Goal: Task Accomplishment & Management: Use online tool/utility

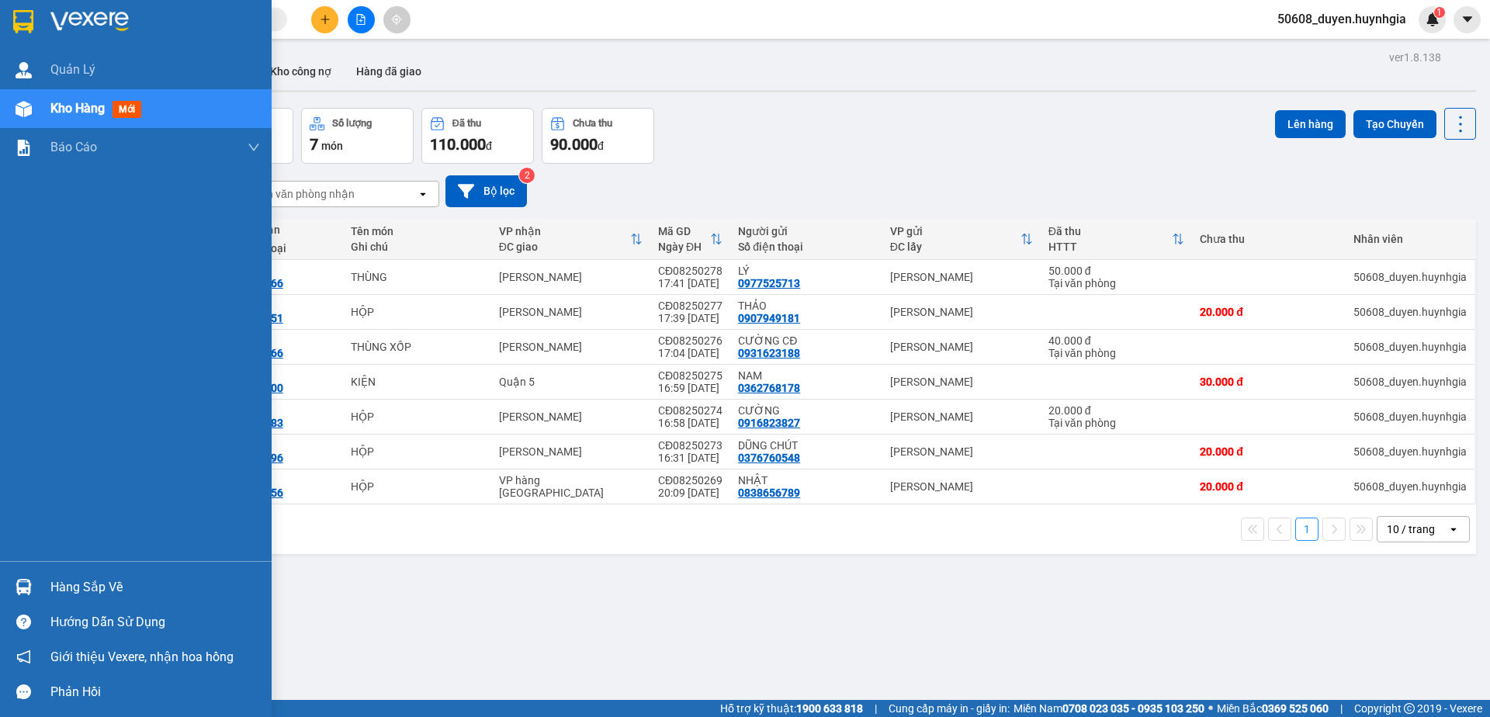
click at [28, 25] on img at bounding box center [23, 21] width 20 height 23
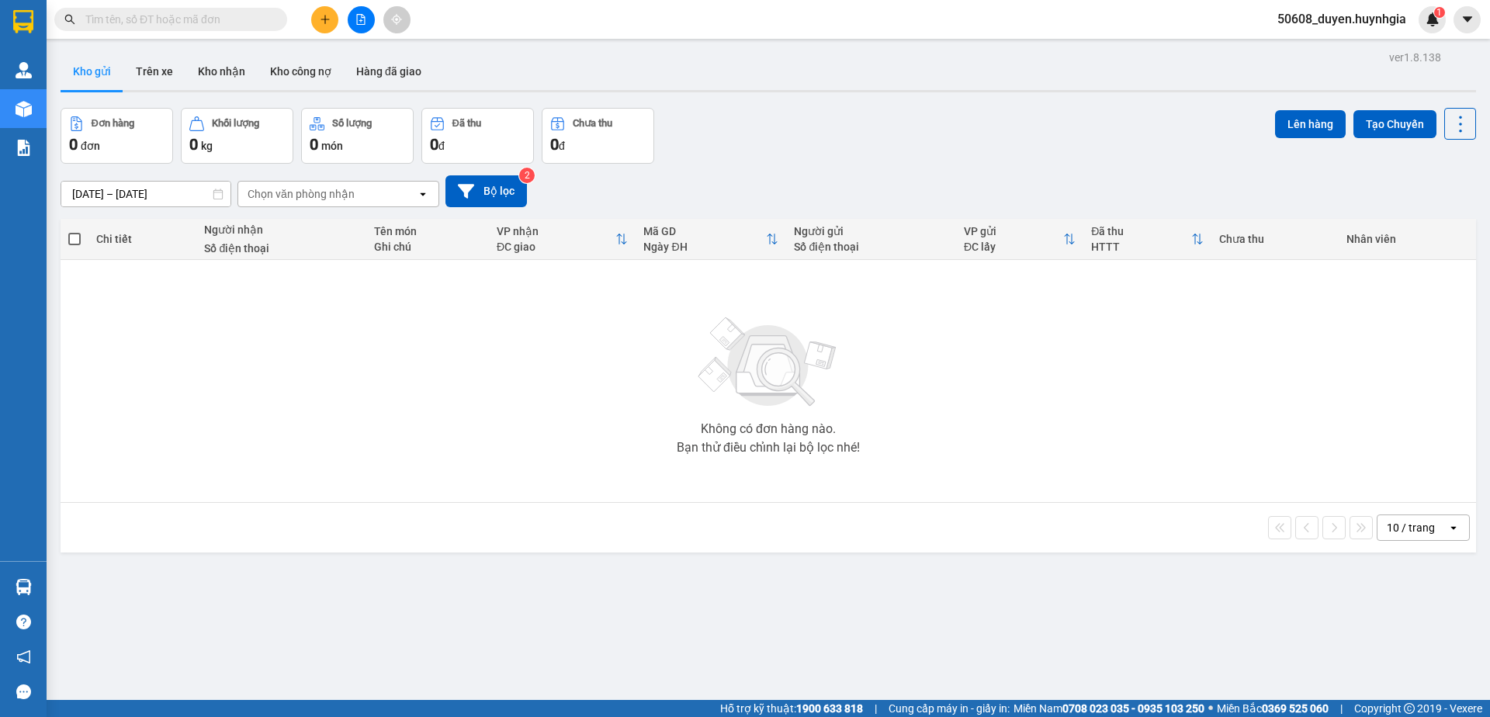
click at [365, 19] on icon "file-add" at bounding box center [361, 19] width 9 height 11
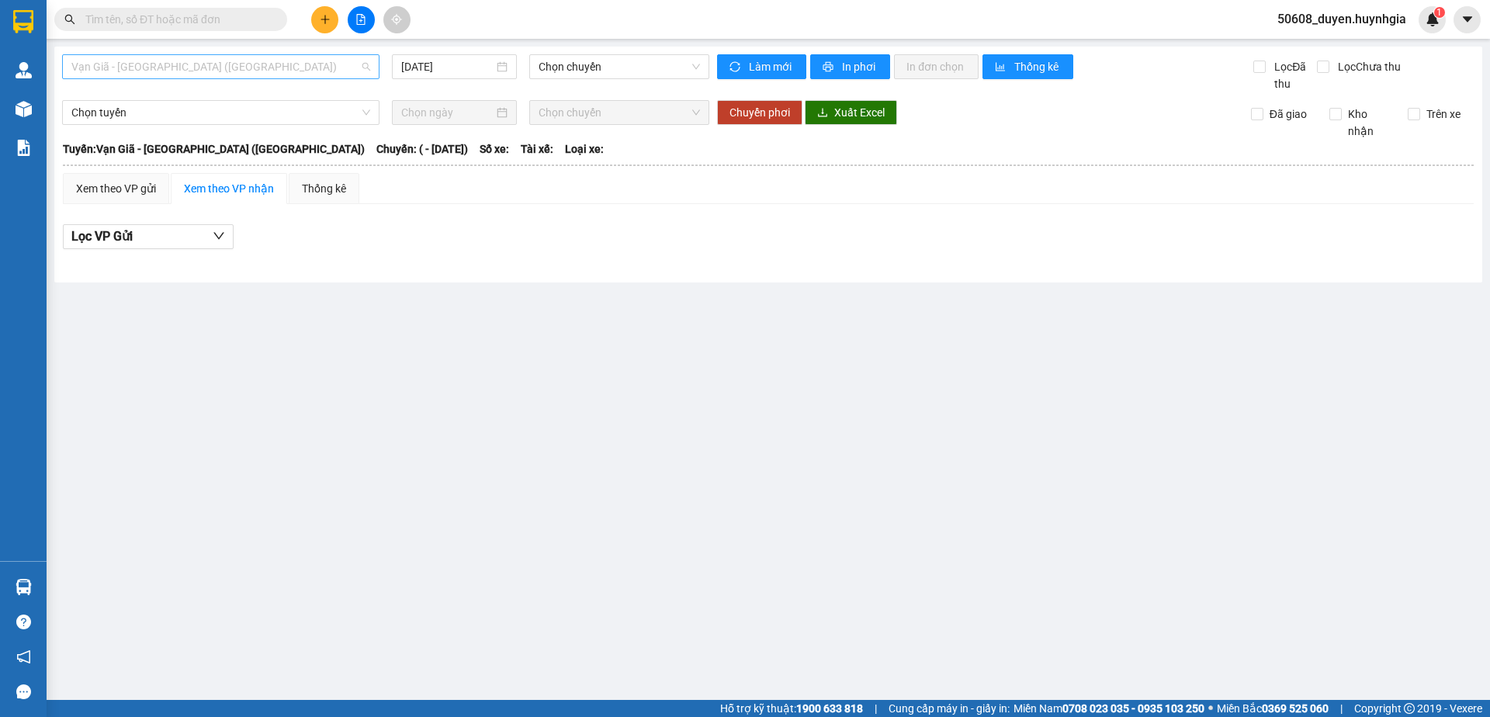
click at [317, 73] on span "Vạn Giã - [GEOGRAPHIC_DATA] ([GEOGRAPHIC_DATA])" at bounding box center [220, 66] width 299 height 23
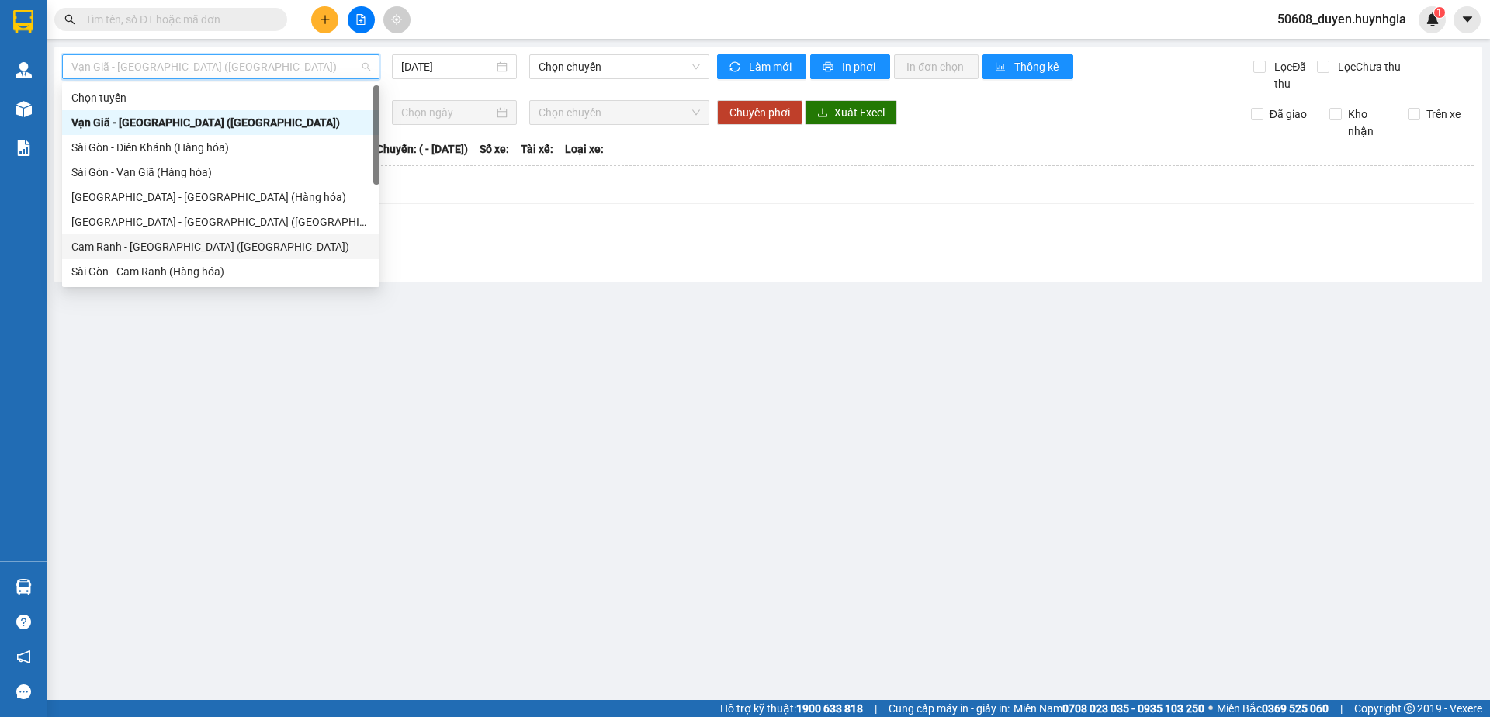
scroll to position [79, 0]
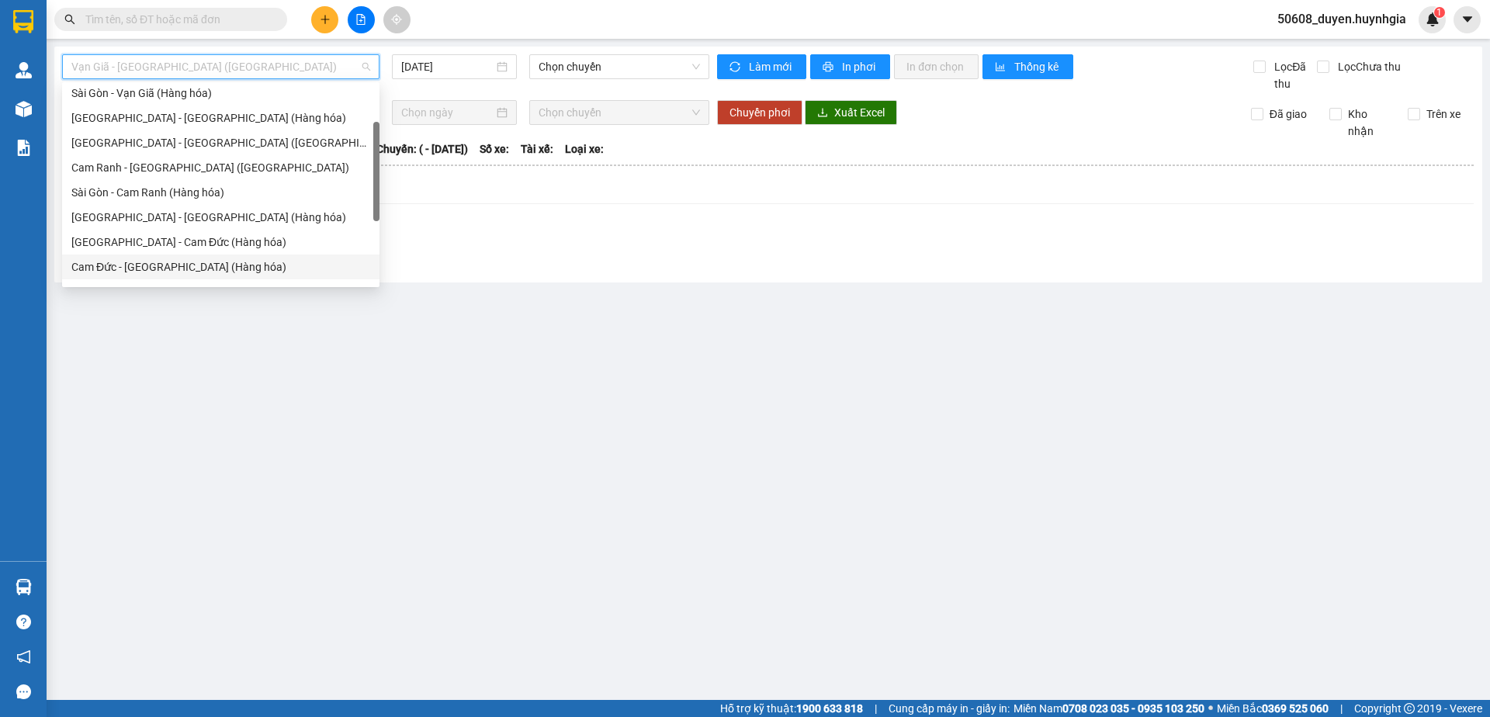
click at [183, 263] on div "Cam Đức - [GEOGRAPHIC_DATA] (Hàng hóa)" at bounding box center [220, 266] width 299 height 17
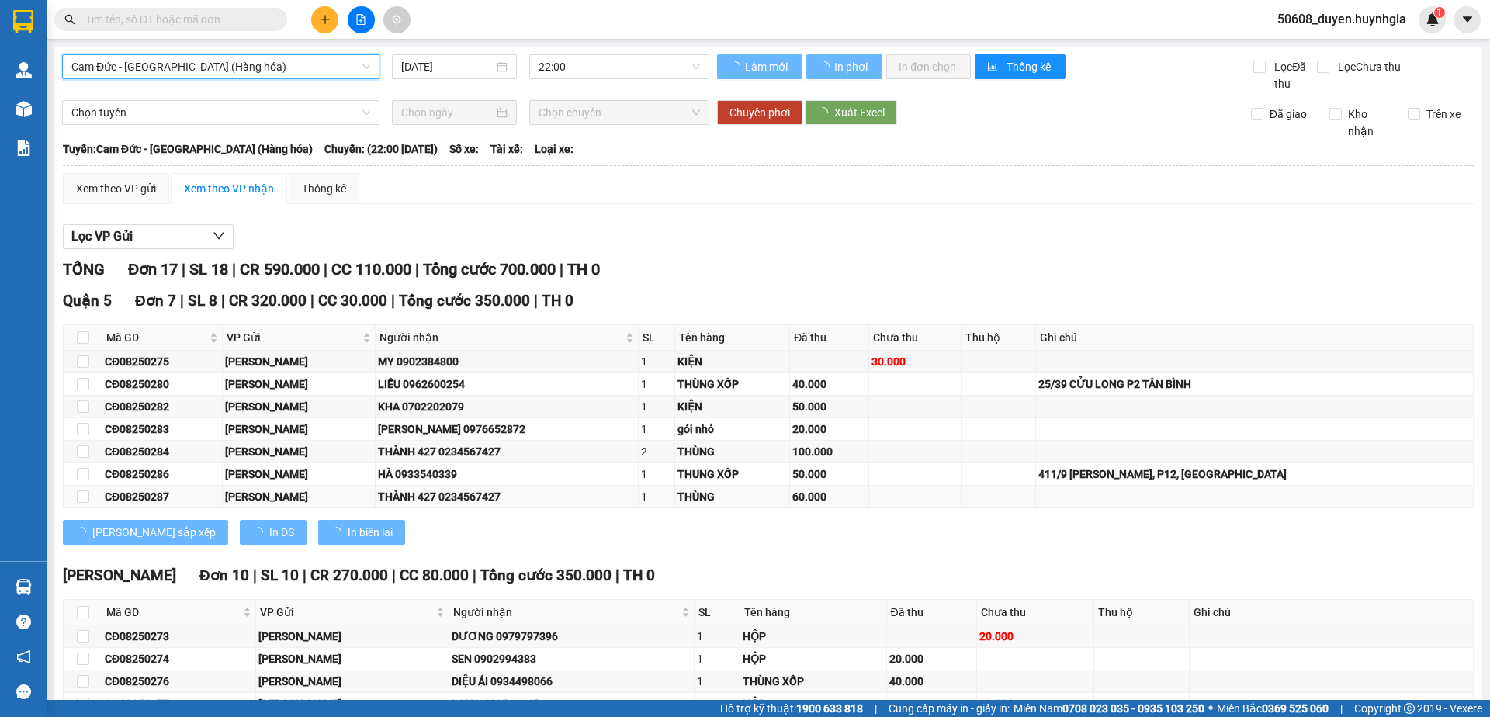
scroll to position [0, 0]
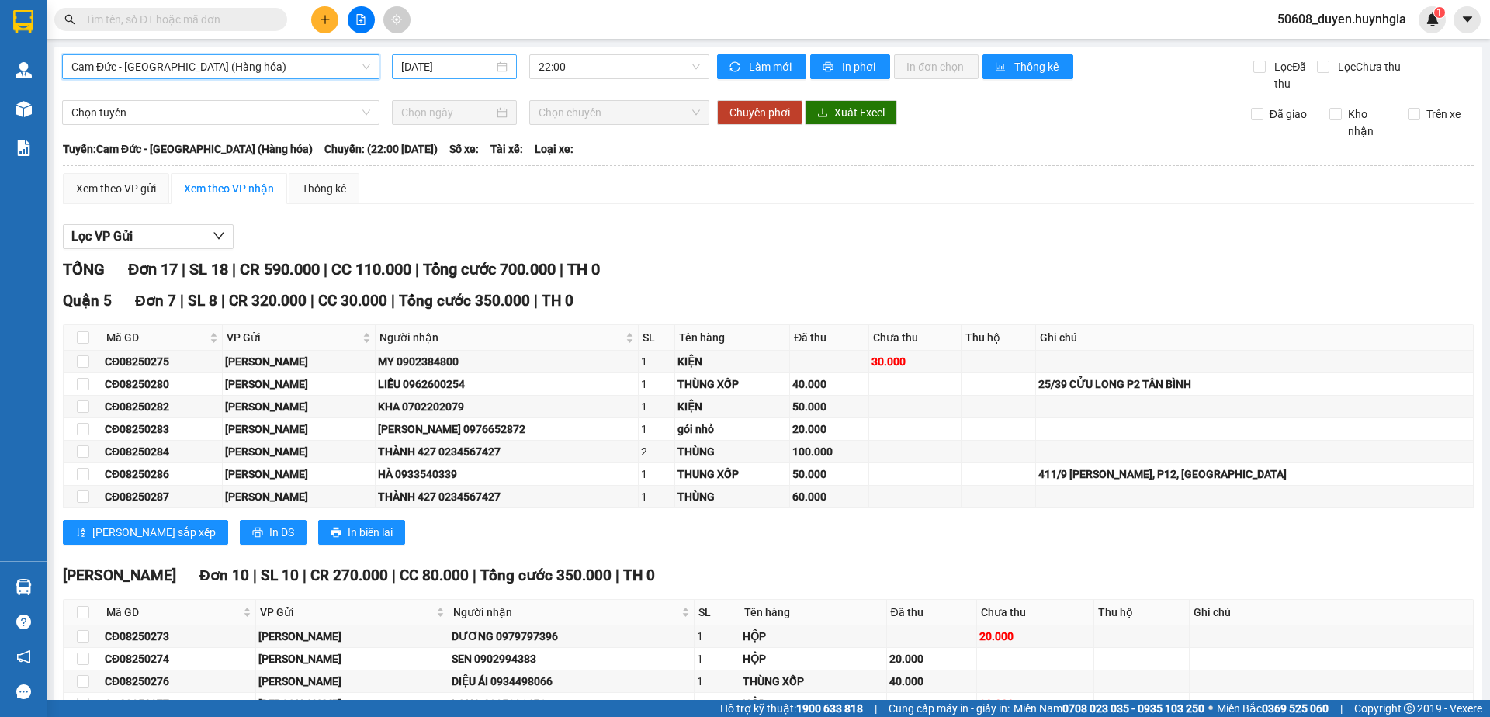
click at [444, 69] on input "[DATE]" at bounding box center [447, 66] width 92 height 17
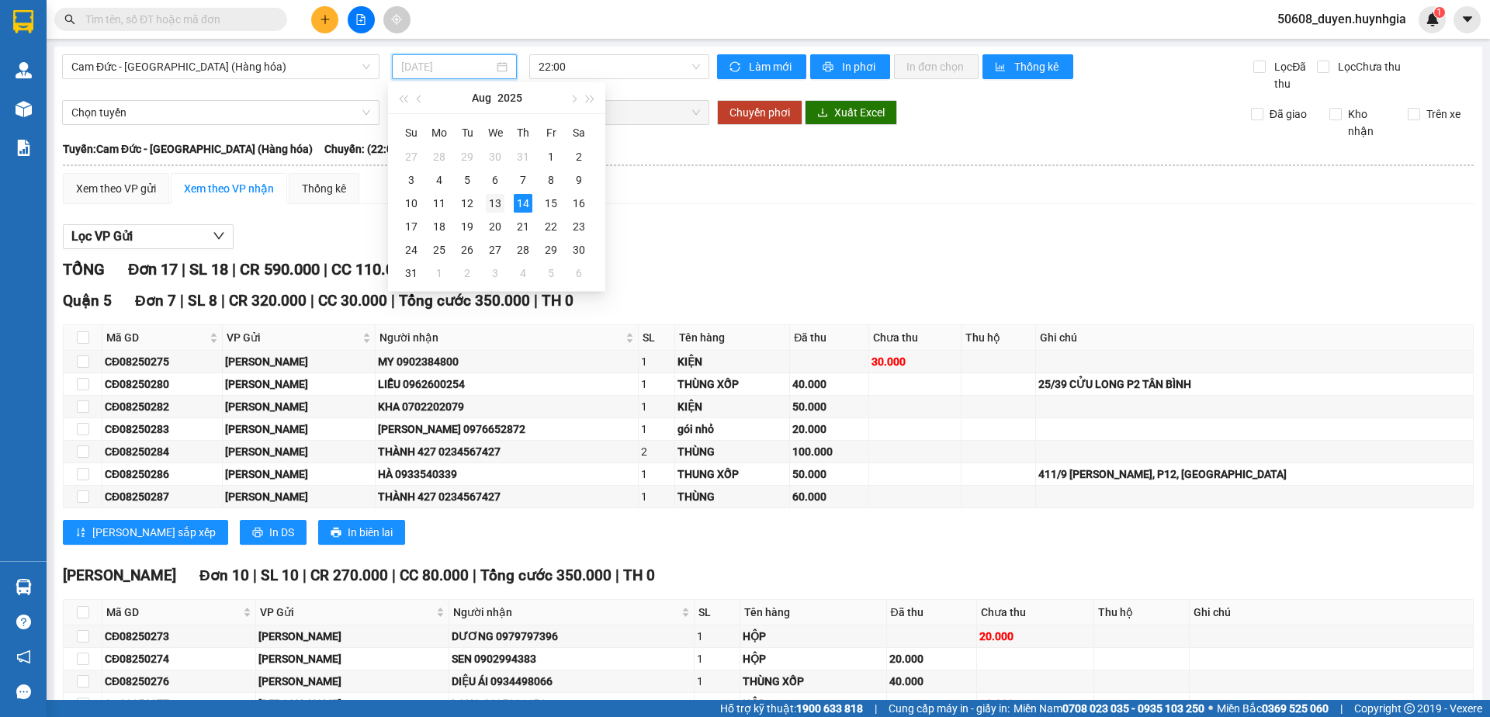
click at [491, 204] on div "13" at bounding box center [495, 203] width 19 height 19
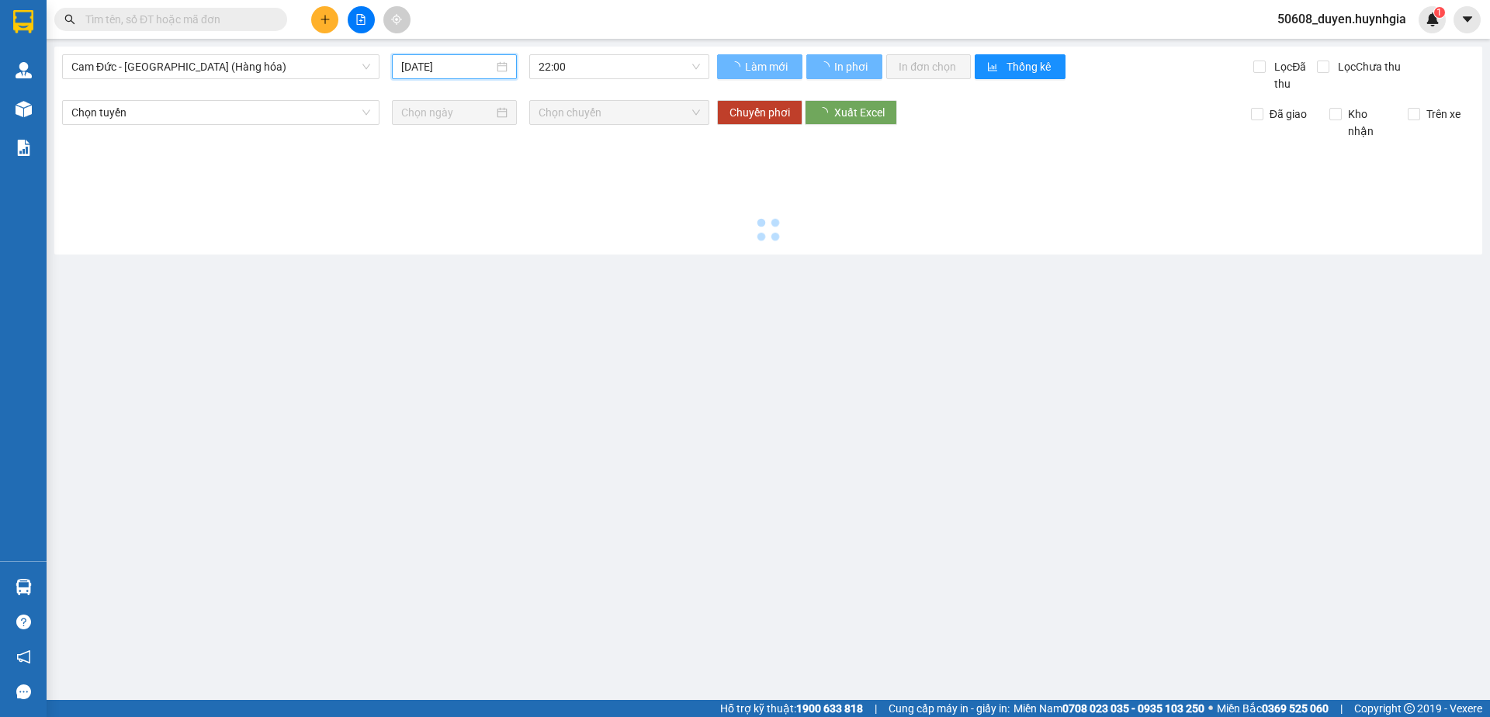
type input "[DATE]"
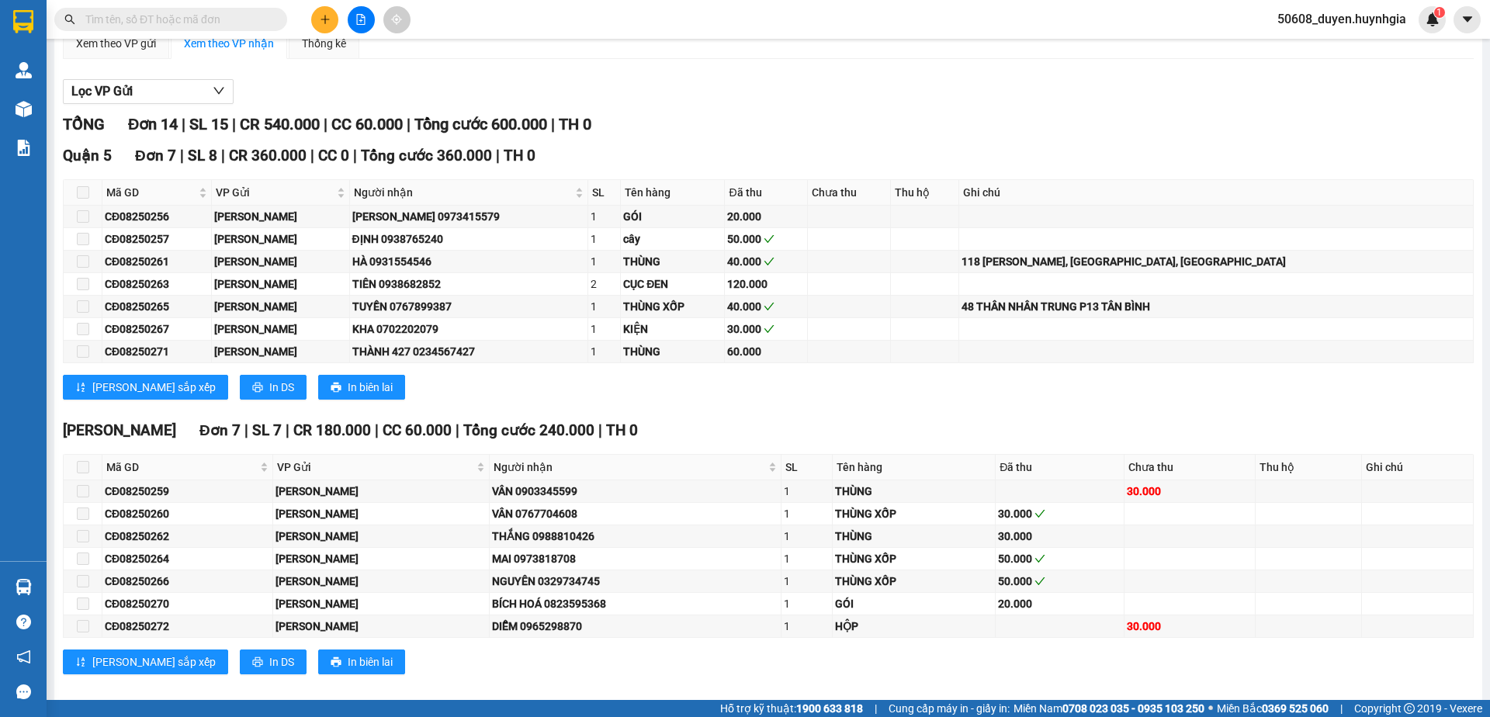
scroll to position [163, 0]
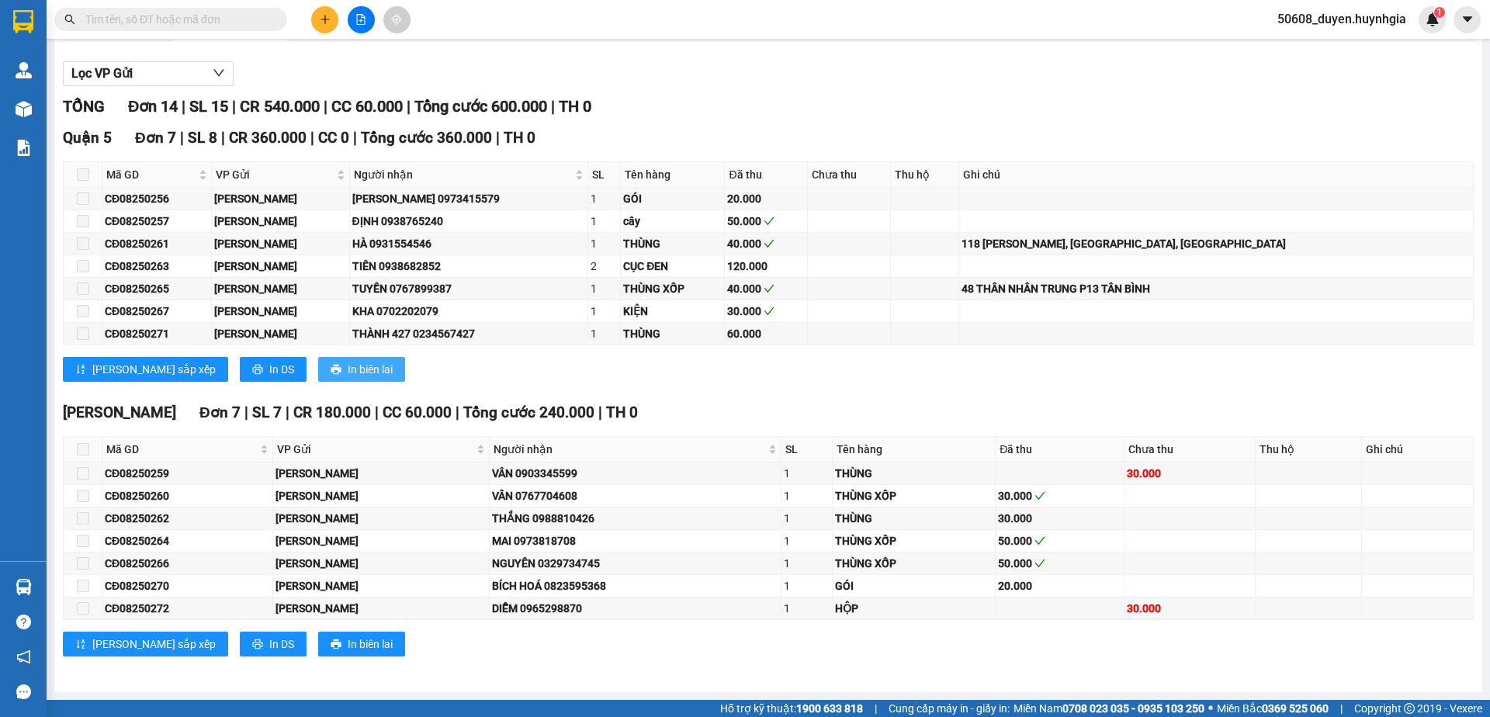
click at [348, 369] on span "In biên lai" at bounding box center [370, 369] width 45 height 17
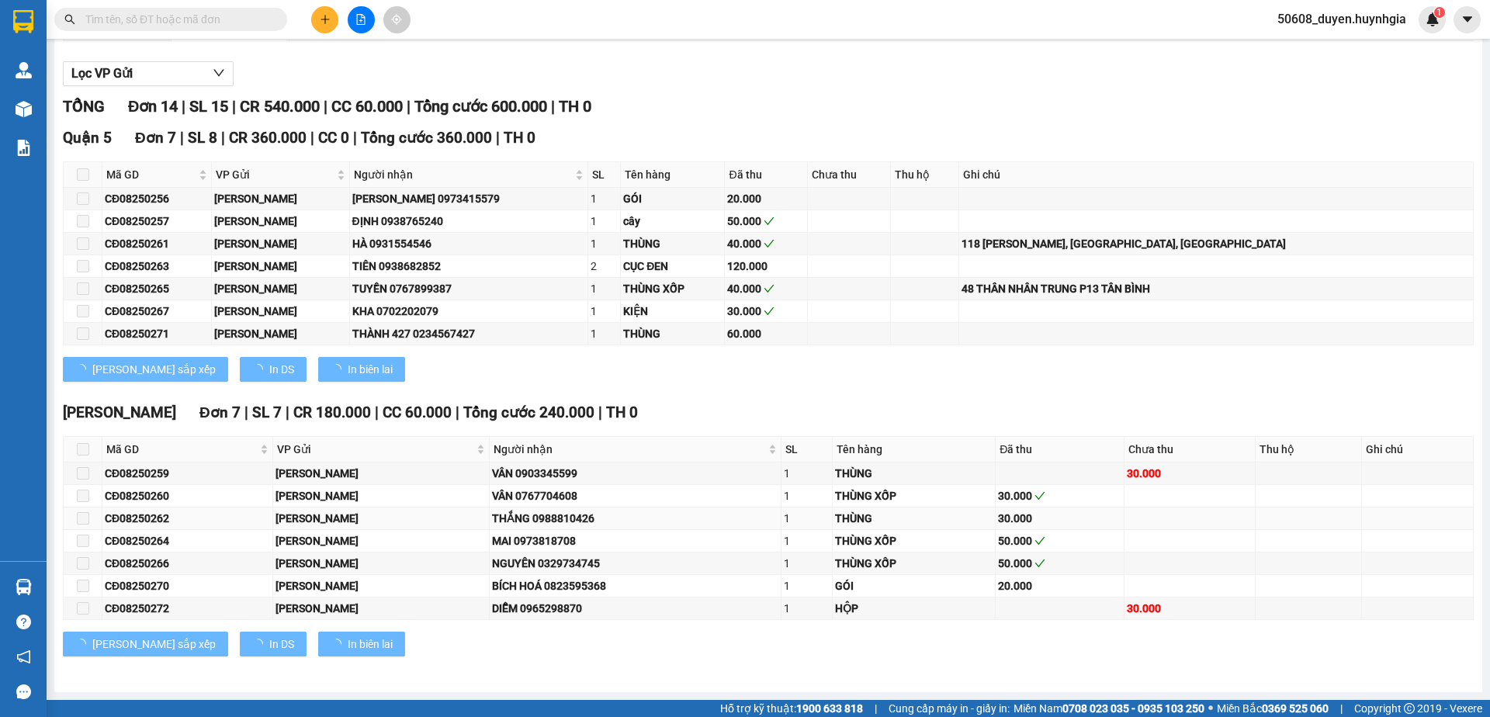
scroll to position [0, 0]
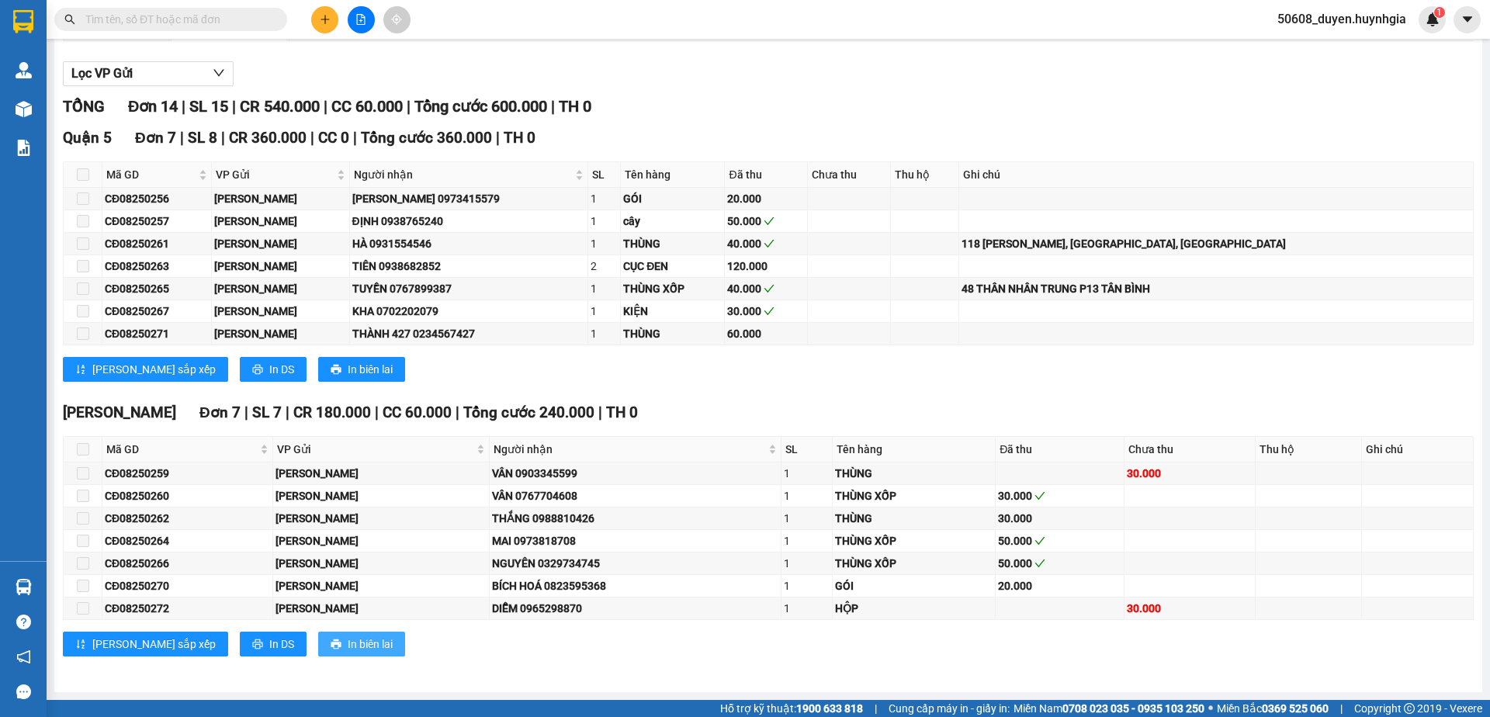
click at [323, 635] on button "In biên lai" at bounding box center [361, 644] width 87 height 25
click at [606, 421] on span "TH 0" at bounding box center [622, 413] width 32 height 18
